Goal: Information Seeking & Learning: Learn about a topic

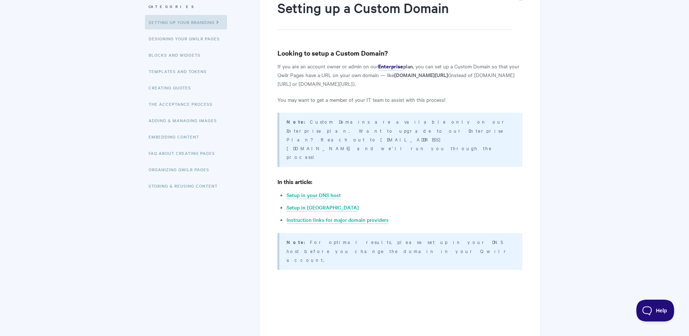
scroll to position [106, 0]
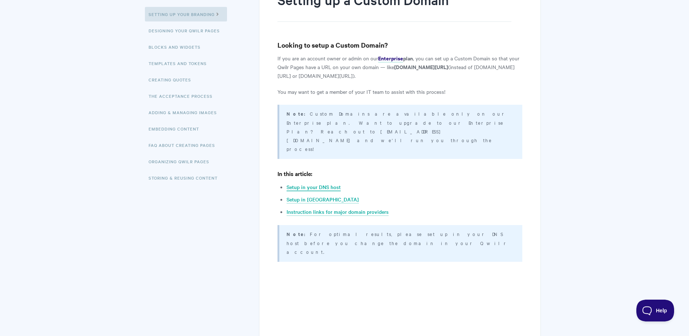
click at [334, 183] on link "Setup in your DNS host" at bounding box center [314, 187] width 54 height 8
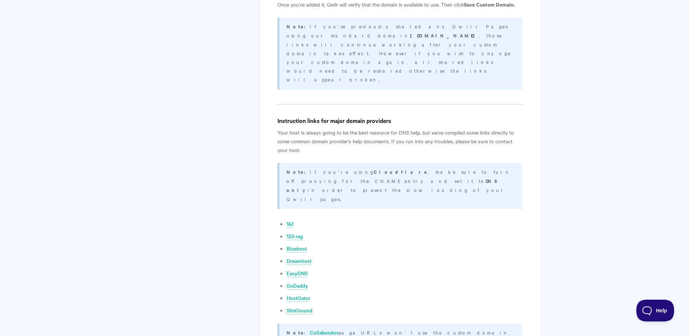
scroll to position [1416, 0]
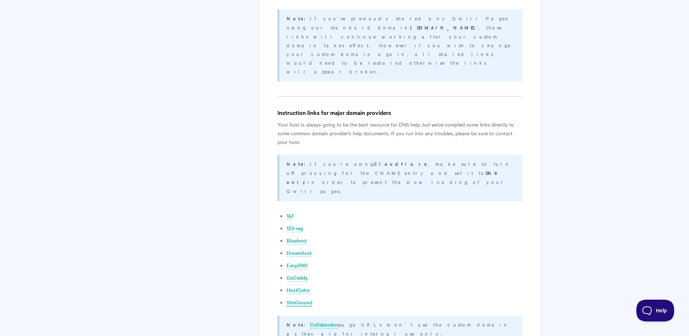
click at [303, 298] on link "SiteGround" at bounding box center [300, 302] width 26 height 8
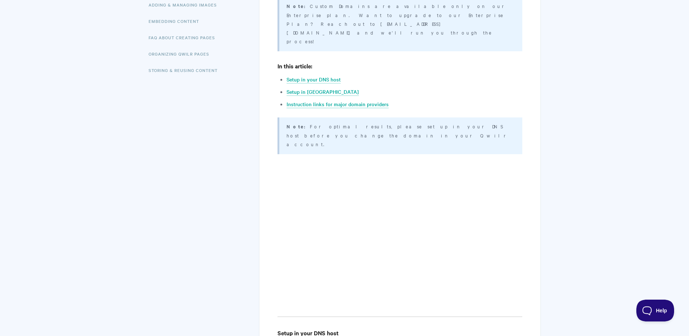
scroll to position [0, 0]
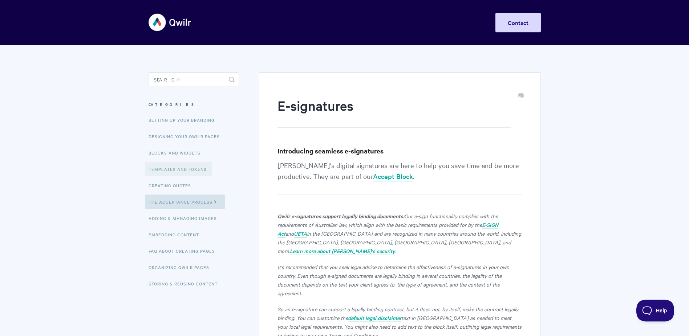
click at [204, 170] on link "Templates and Tokens" at bounding box center [178, 169] width 67 height 15
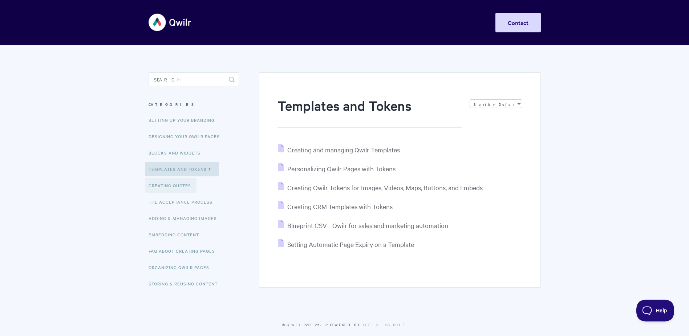
click at [181, 187] on link "Creating Quotes" at bounding box center [171, 185] width 52 height 15
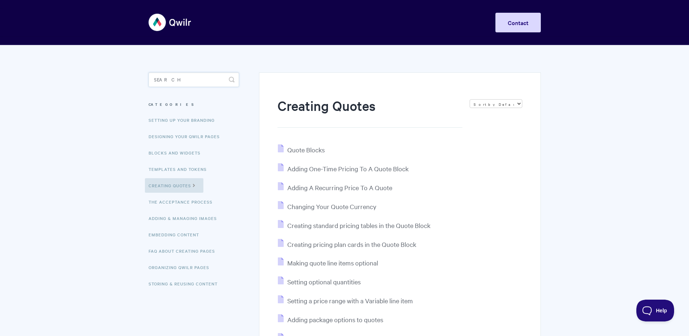
click at [166, 73] on input "Search" at bounding box center [194, 79] width 90 height 15
type input "dkim"
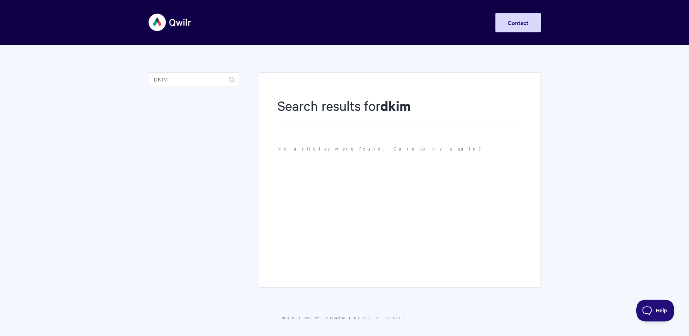
click at [160, 23] on img at bounding box center [170, 22] width 43 height 27
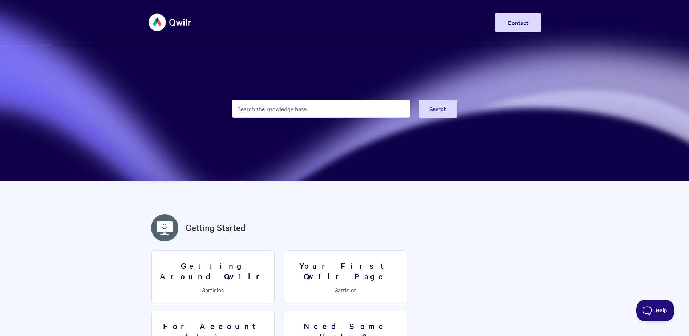
click at [249, 107] on input "Search the knowledge base" at bounding box center [321, 109] width 178 height 18
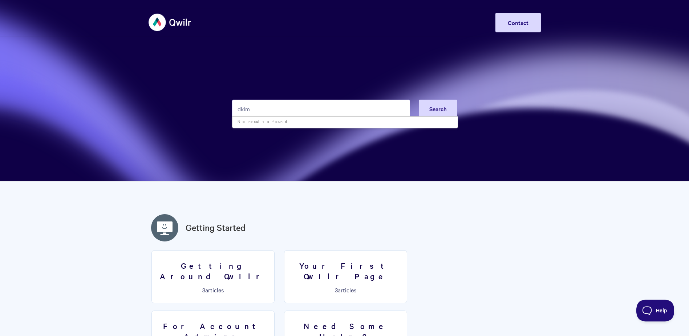
click at [249, 106] on input "dkim" at bounding box center [321, 109] width 178 height 18
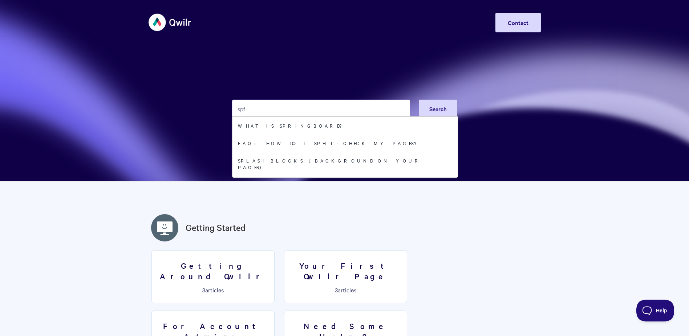
type input "spf"
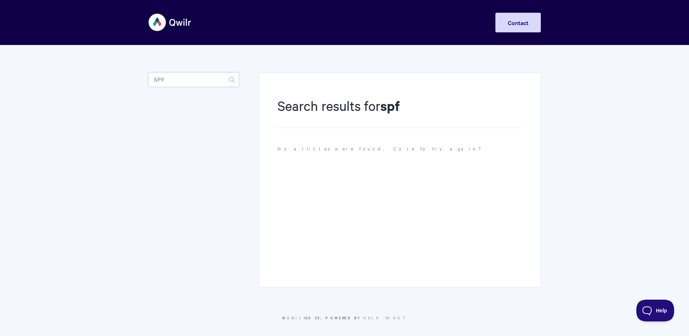
click at [185, 79] on input "spf" at bounding box center [194, 79] width 90 height 15
click at [186, 78] on input "spf" at bounding box center [194, 79] width 90 height 15
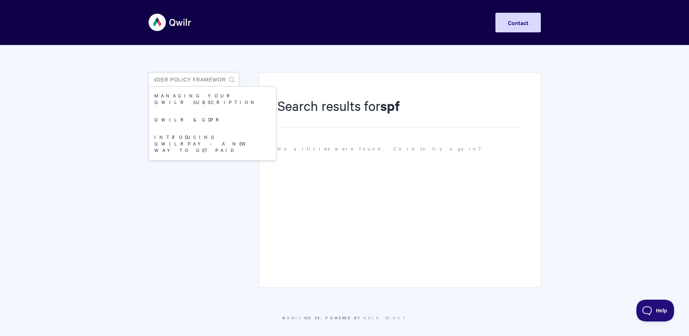
scroll to position [0, 12]
type input "sender policy framework"
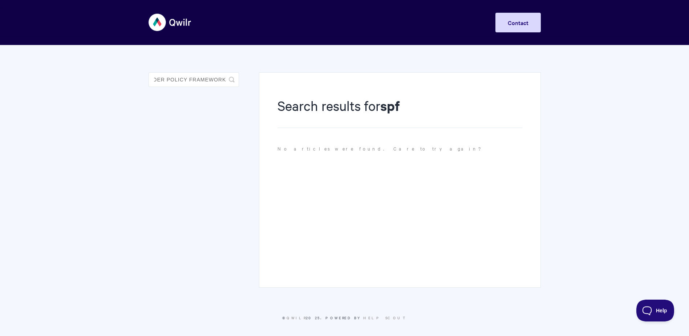
scroll to position [0, 0]
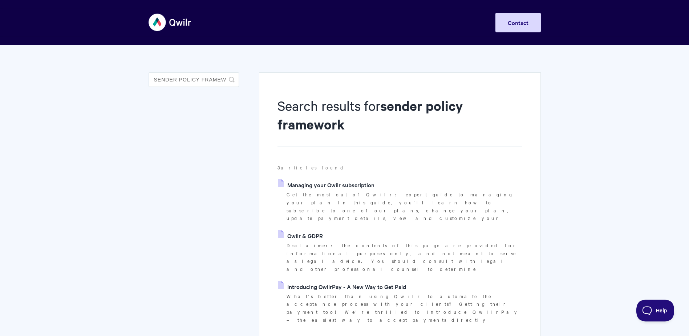
click at [157, 21] on img at bounding box center [170, 22] width 43 height 27
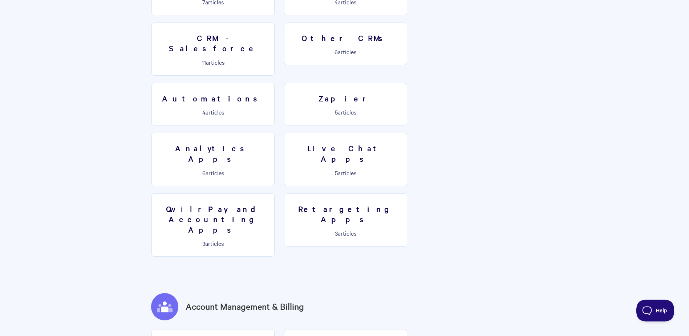
scroll to position [1149, 0]
